Goal: Task Accomplishment & Management: Manage account settings

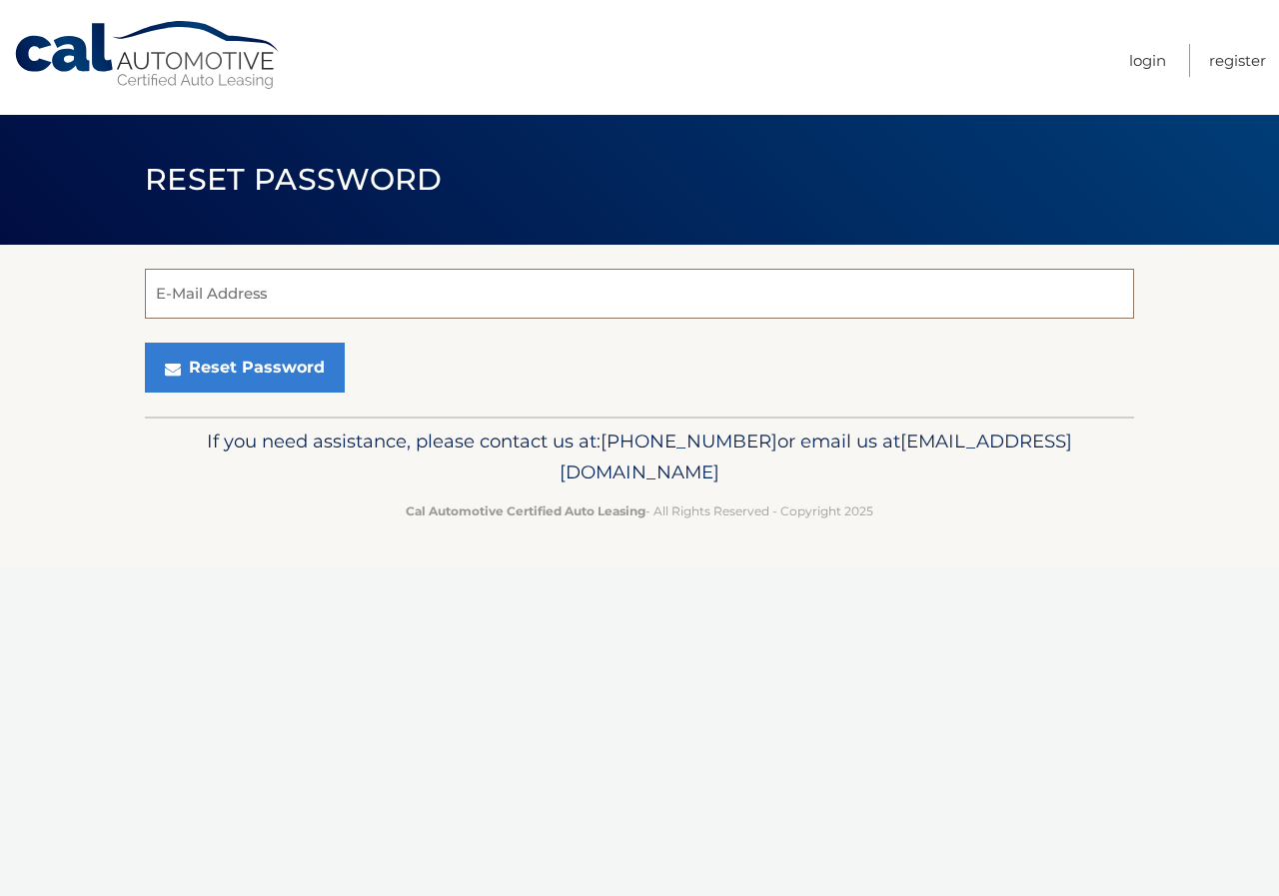
click at [286, 282] on input "E-Mail Address" at bounding box center [639, 294] width 989 height 50
type input "daniellepalermo1017@yahoo.com"
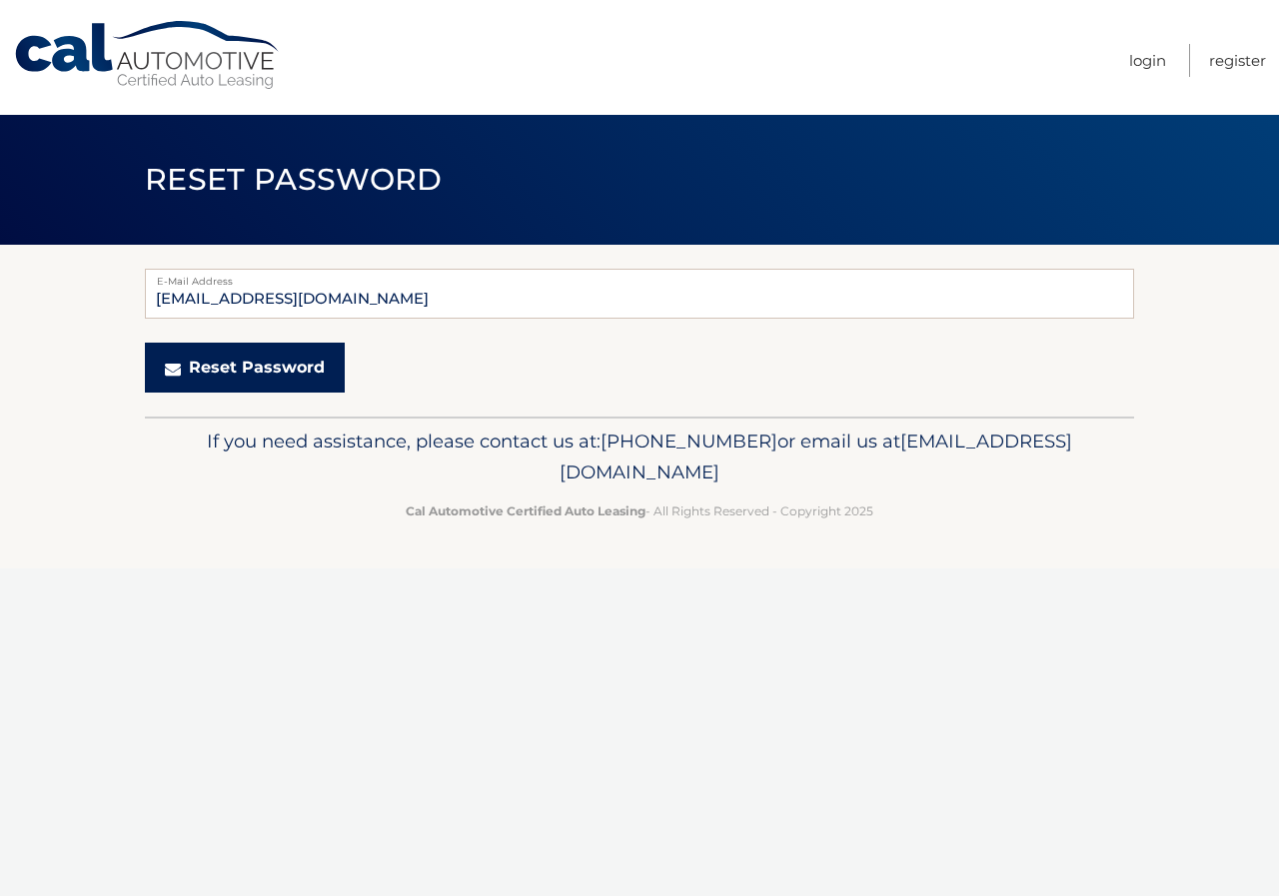
click at [261, 366] on button "Reset Password" at bounding box center [245, 368] width 200 height 50
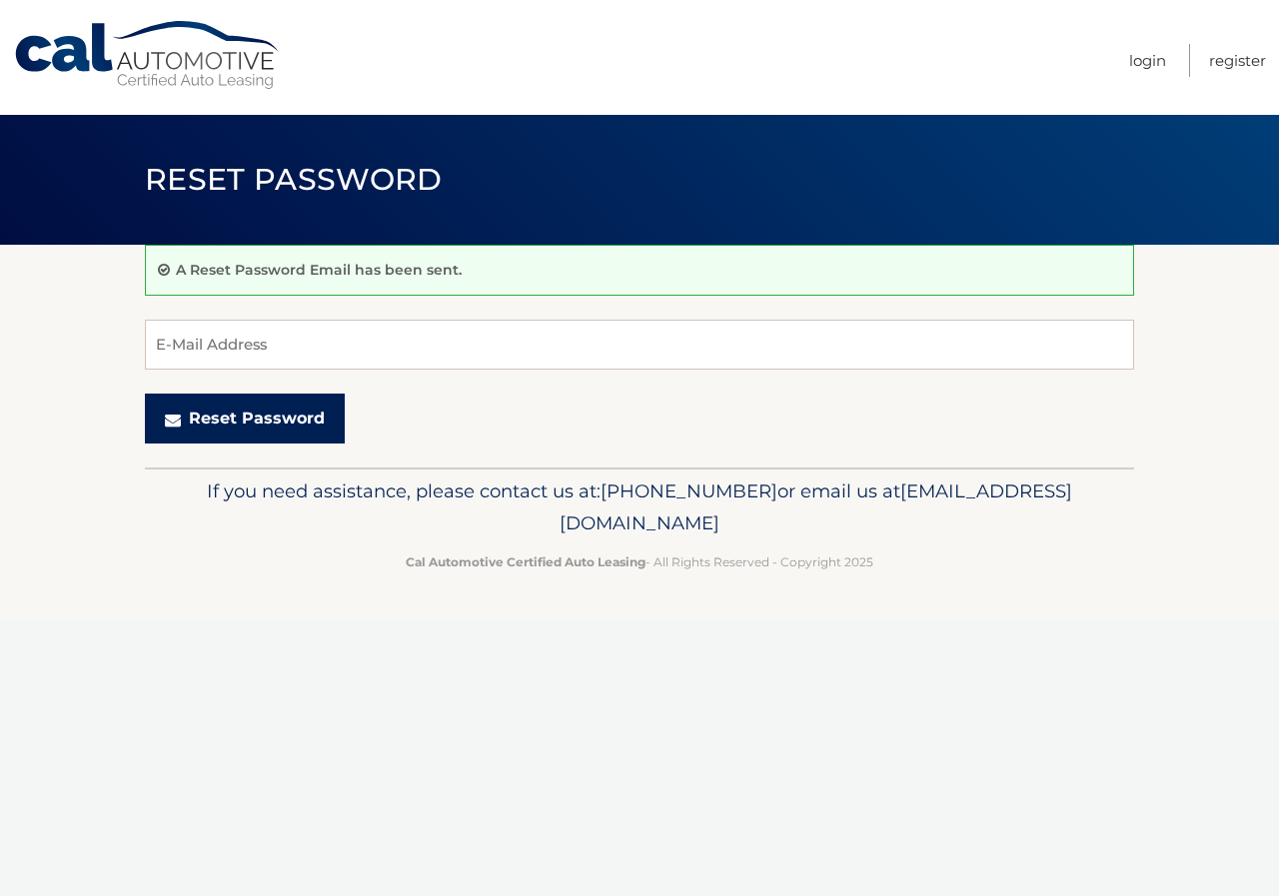
click at [228, 407] on button "Reset Password" at bounding box center [245, 419] width 200 height 50
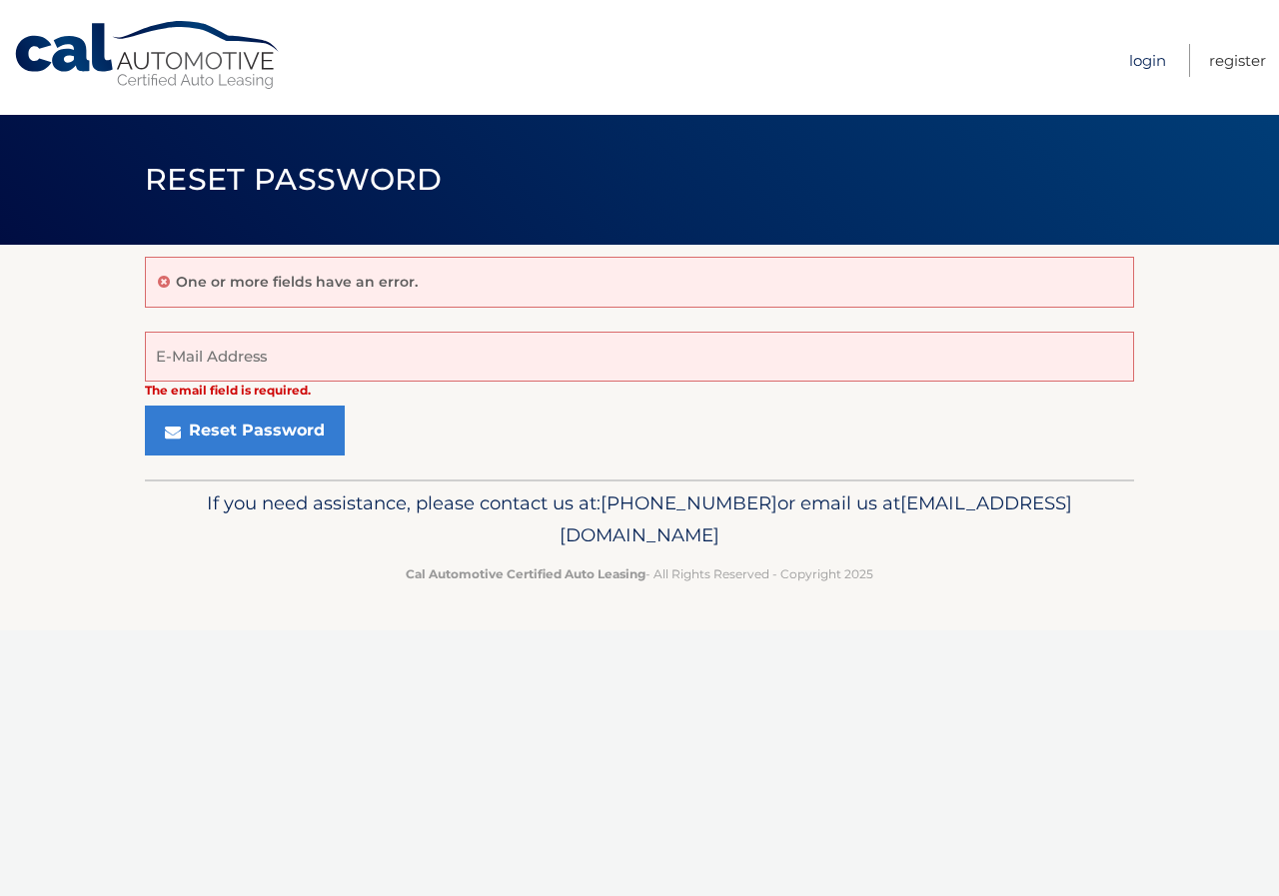
click at [1149, 65] on link "Login" at bounding box center [1147, 60] width 37 height 33
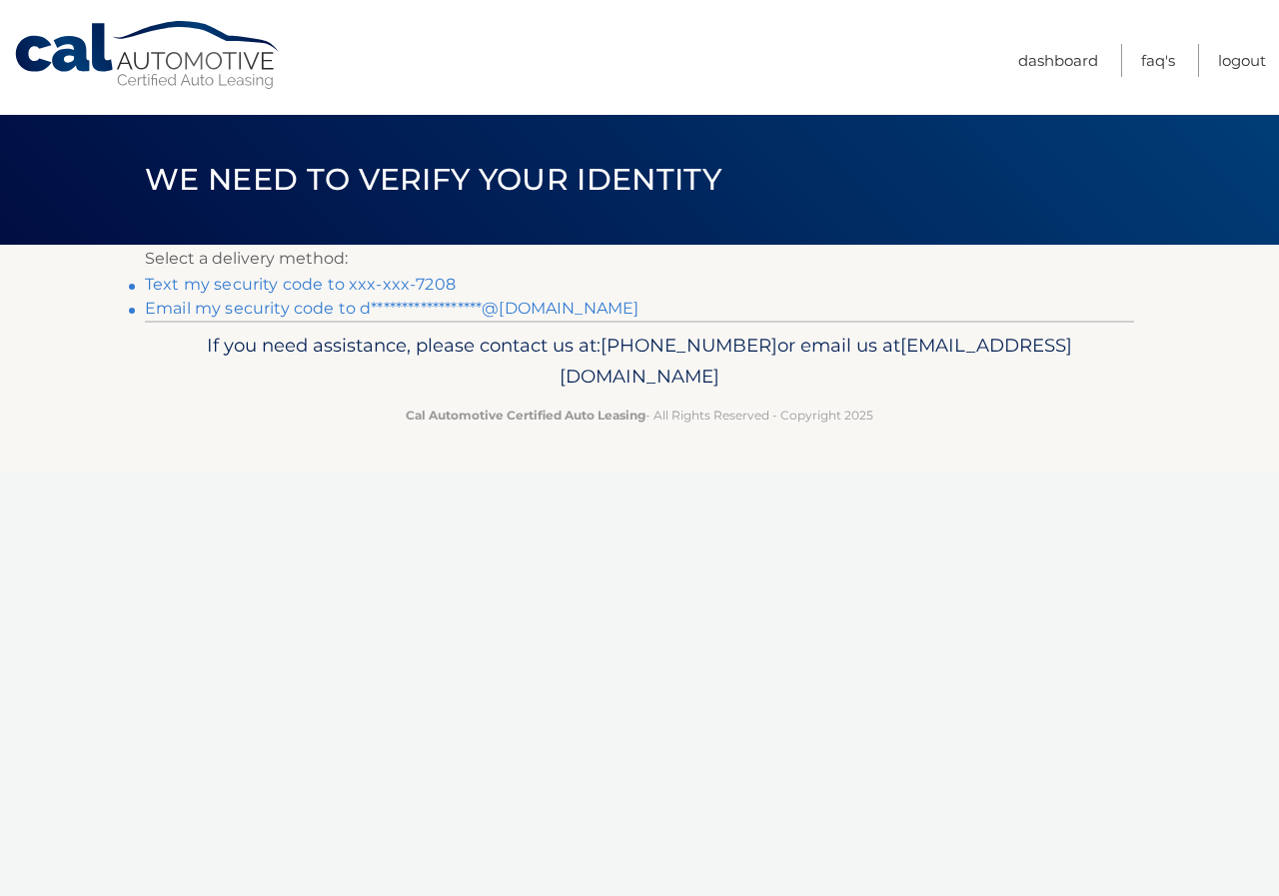
click at [290, 286] on link "Text my security code to xxx-xxx-7208" at bounding box center [300, 284] width 311 height 19
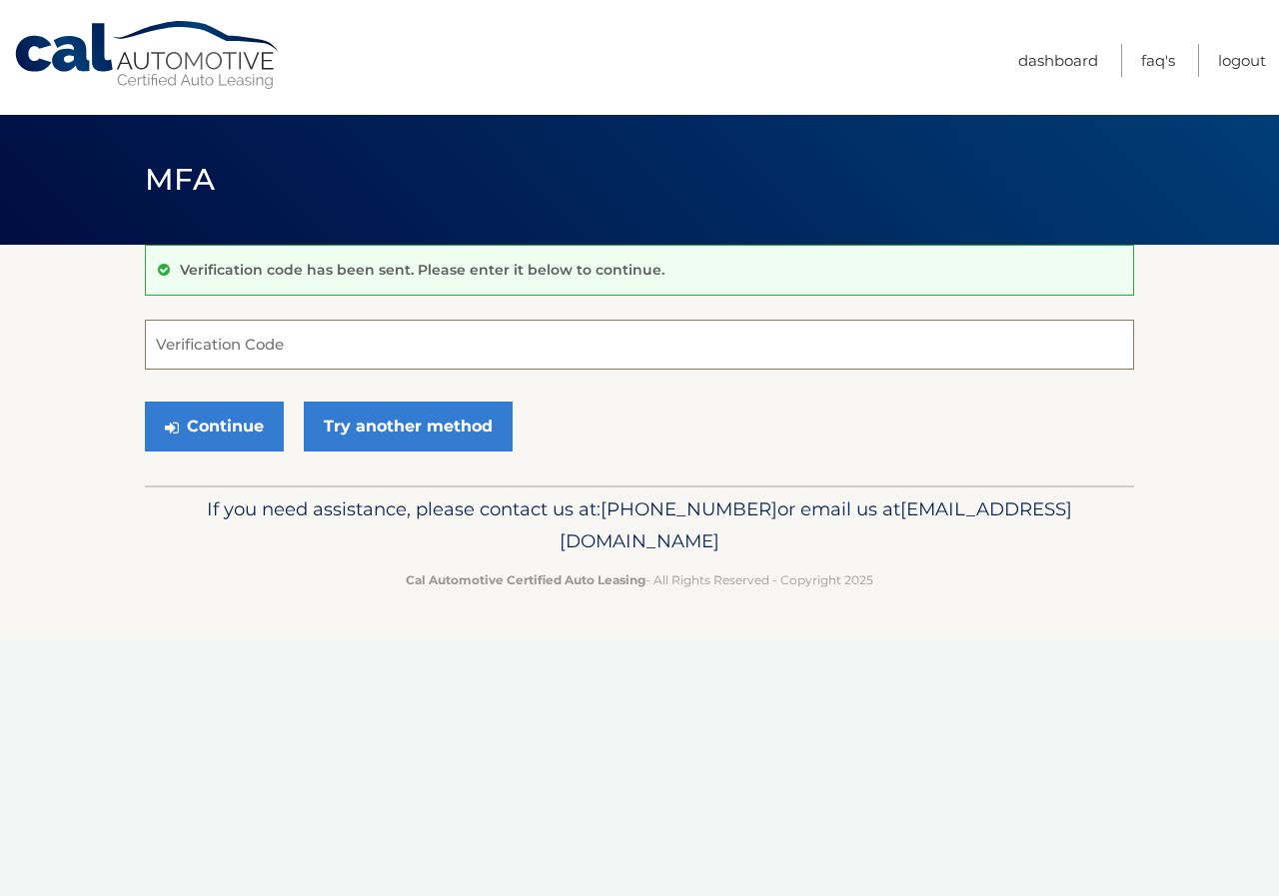
click at [452, 349] on input "Verification Code" at bounding box center [639, 345] width 989 height 50
type input "281182"
click at [217, 422] on button "Continue" at bounding box center [214, 427] width 139 height 50
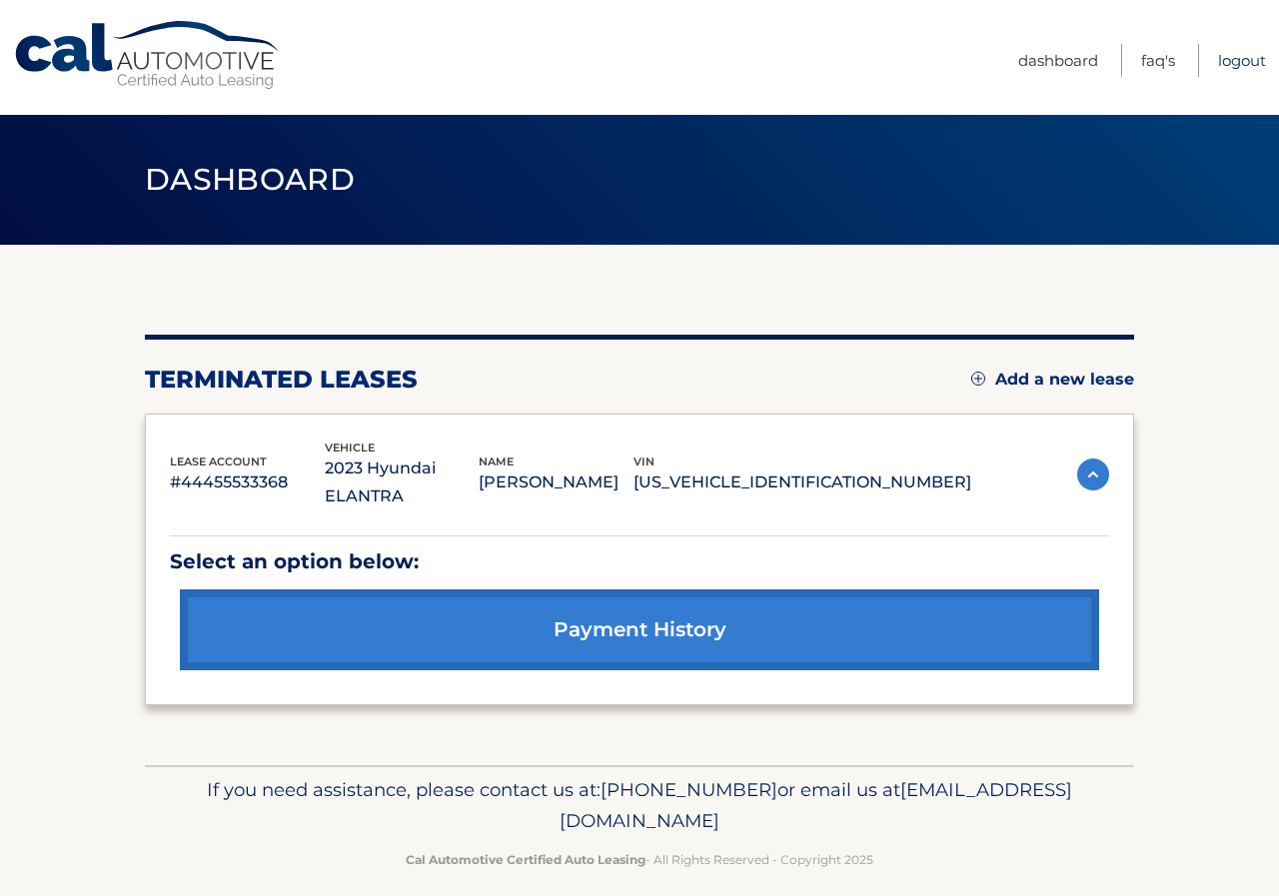
click at [1237, 57] on link "Logout" at bounding box center [1242, 60] width 48 height 33
